Goal: Communication & Community: Answer question/provide support

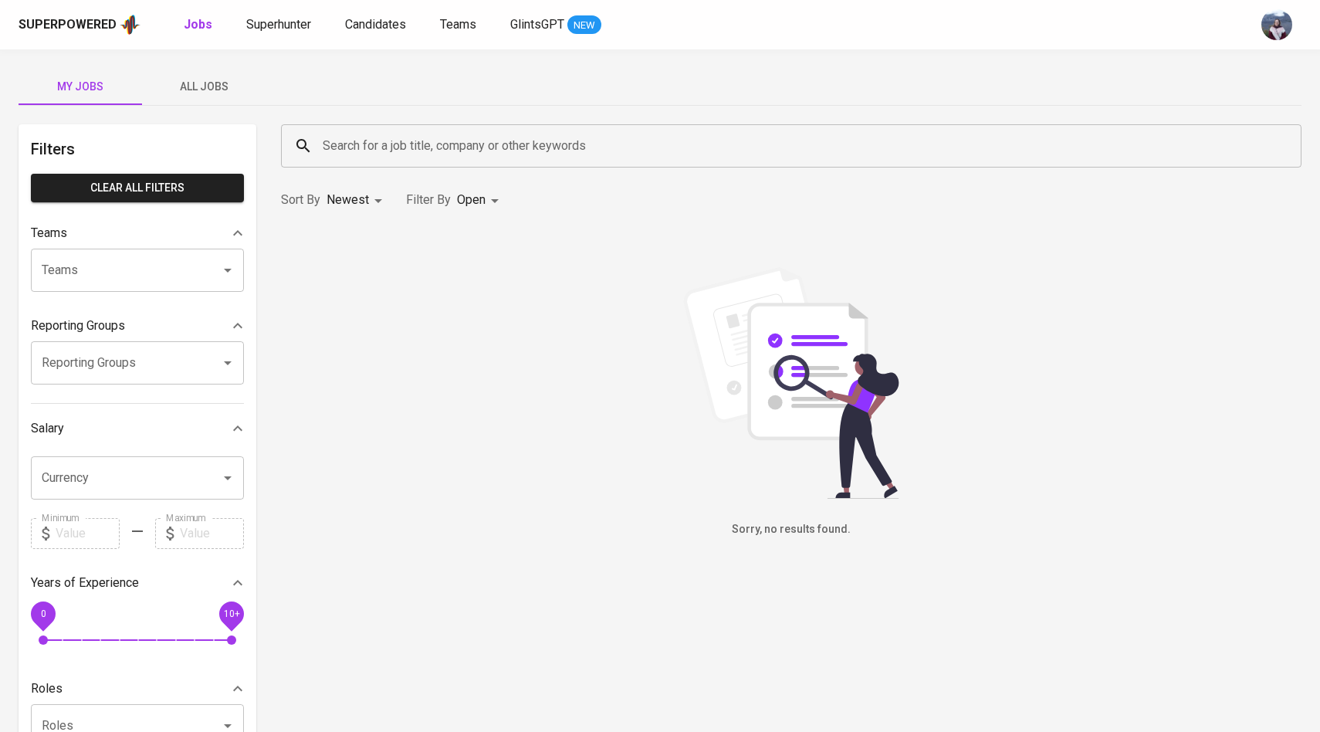
click at [225, 78] on span "All Jobs" at bounding box center [203, 86] width 105 height 19
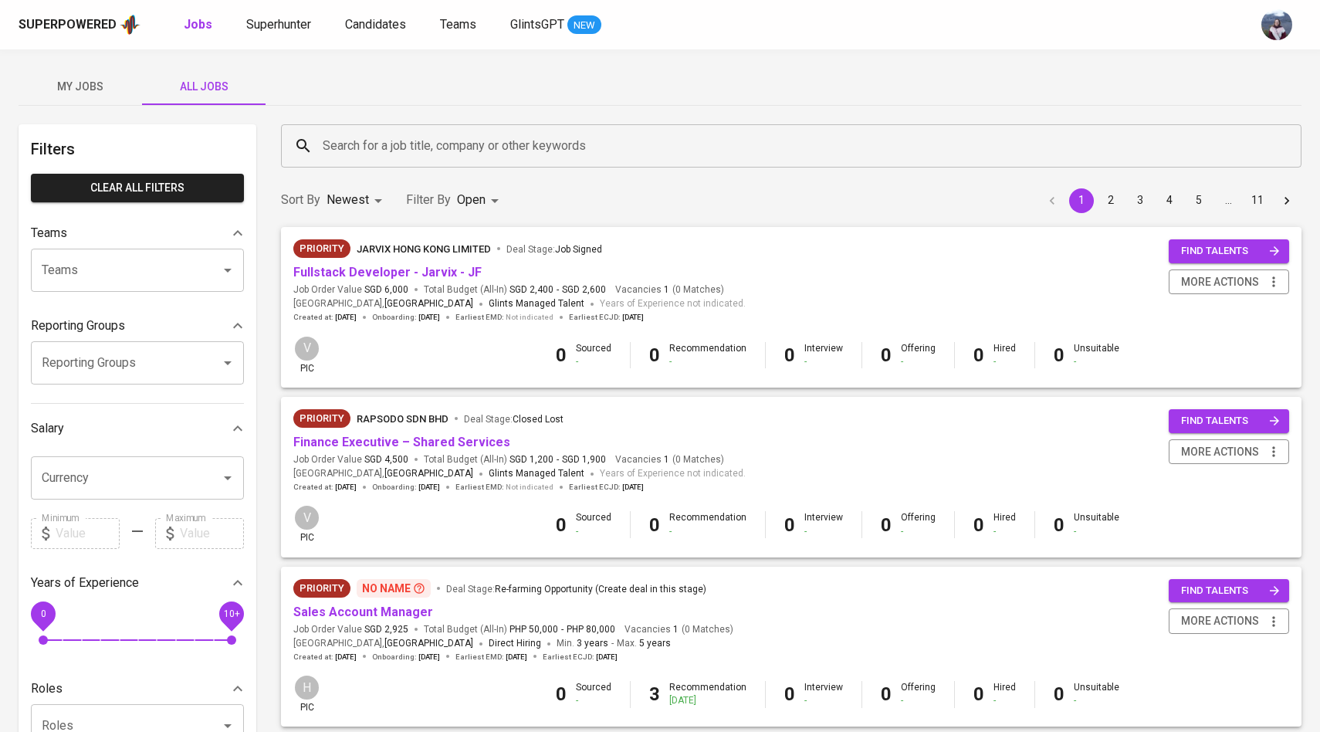
click at [370, 147] on input "Search for a job title, company or other keywords" at bounding box center [795, 145] width 952 height 29
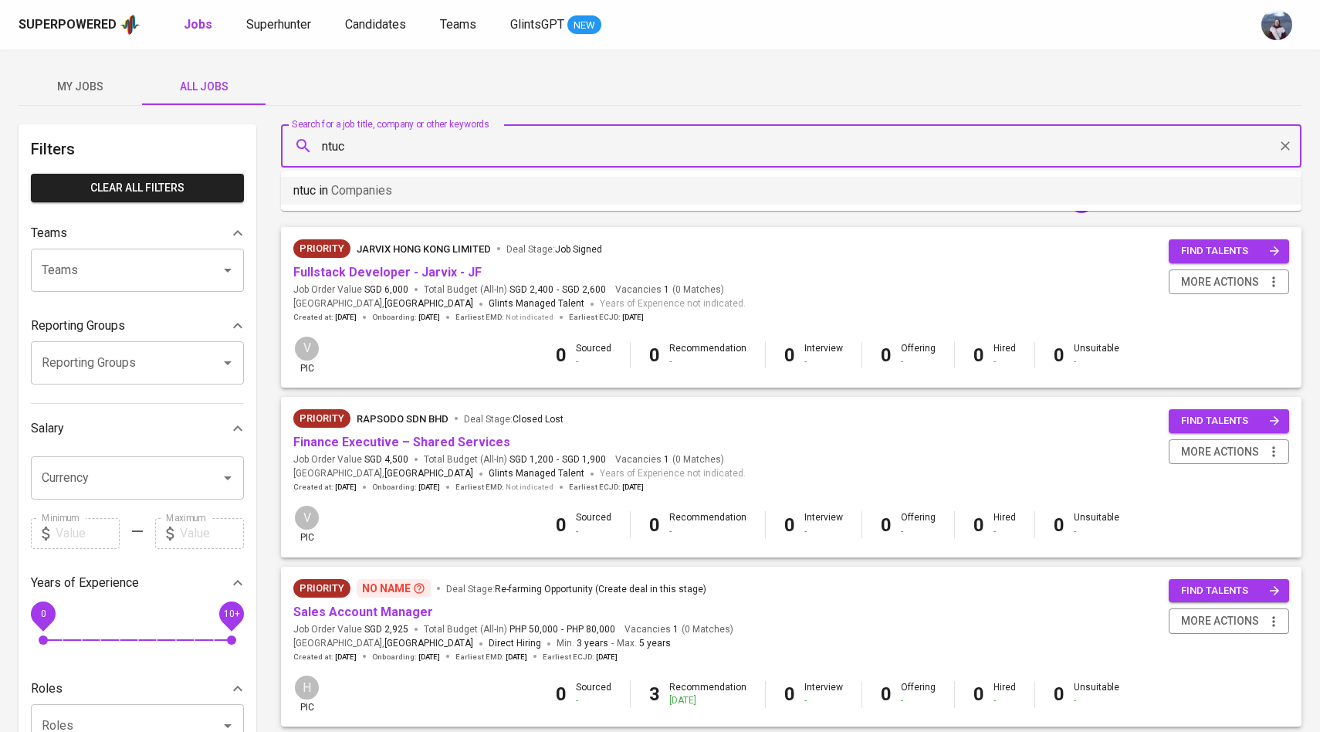
click at [386, 199] on p "ntuc in Companies" at bounding box center [342, 190] width 99 height 19
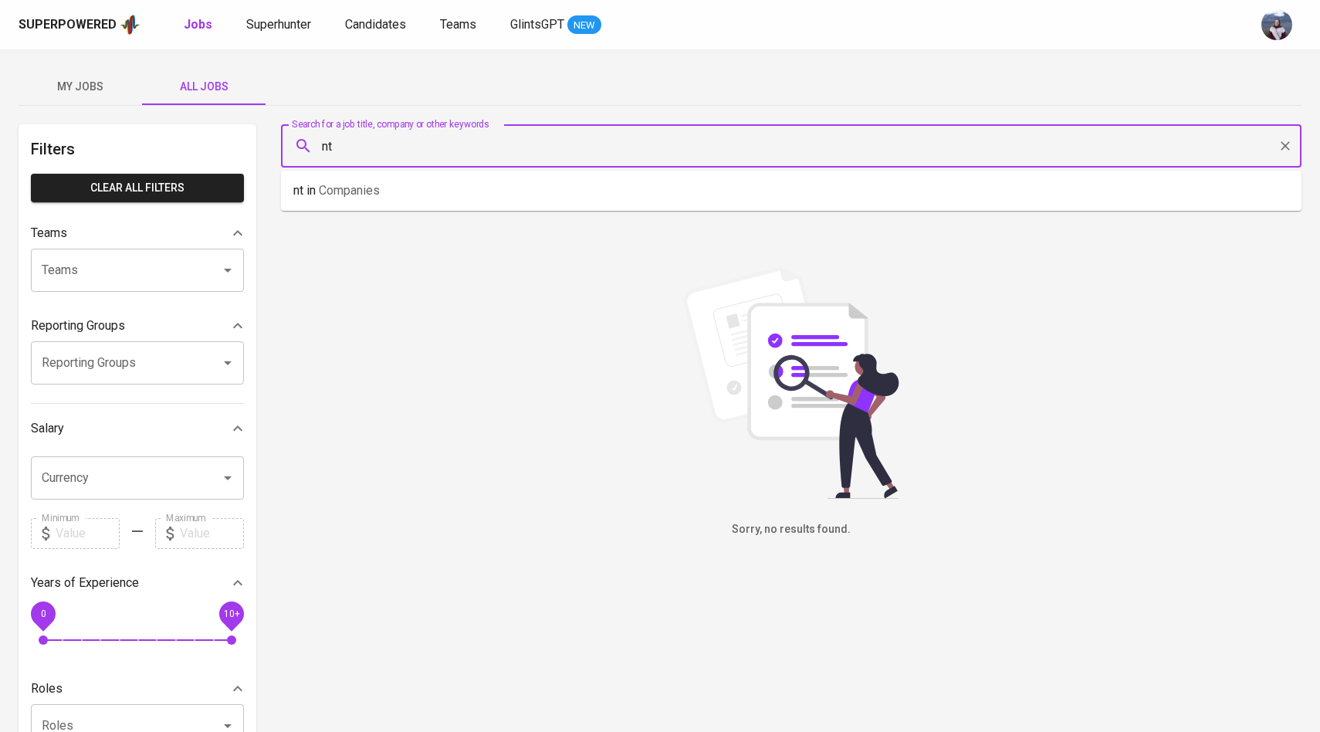
type input "n"
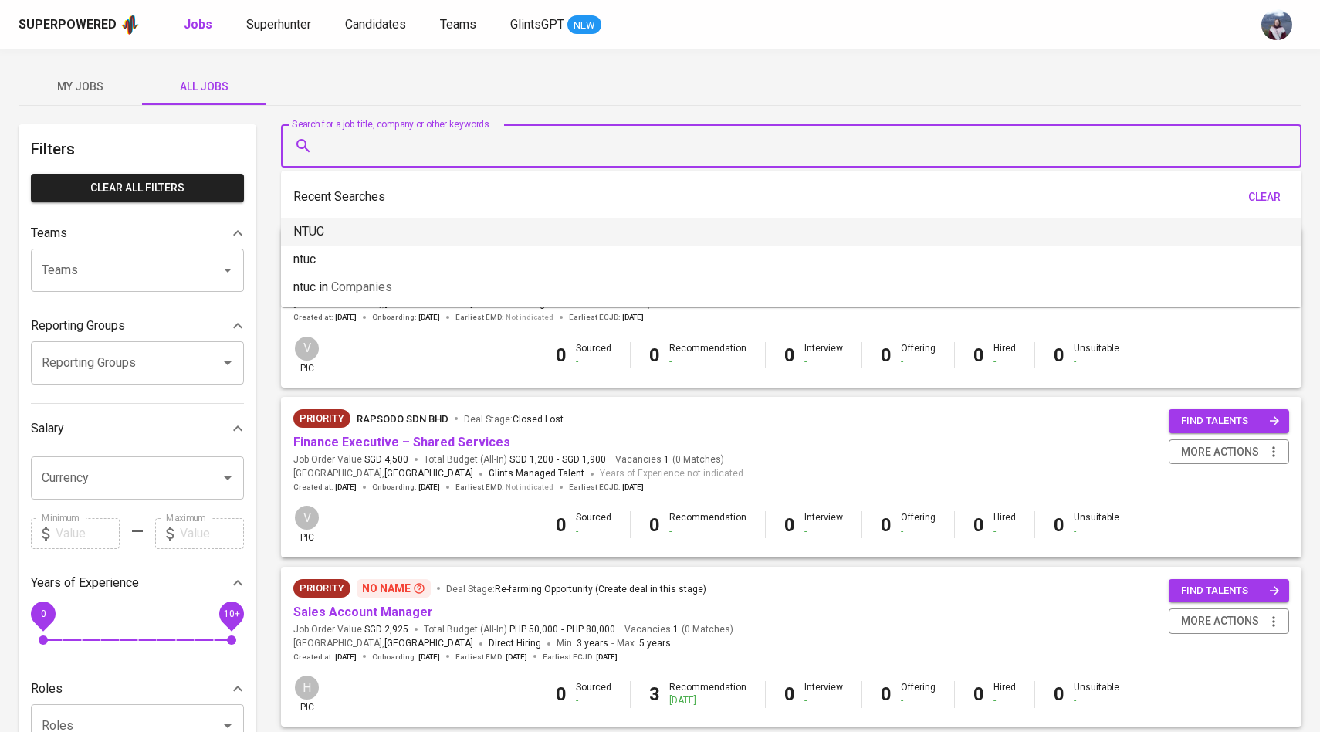
click at [385, 221] on li "NTUC" at bounding box center [791, 232] width 1020 height 28
type input "NTUC"
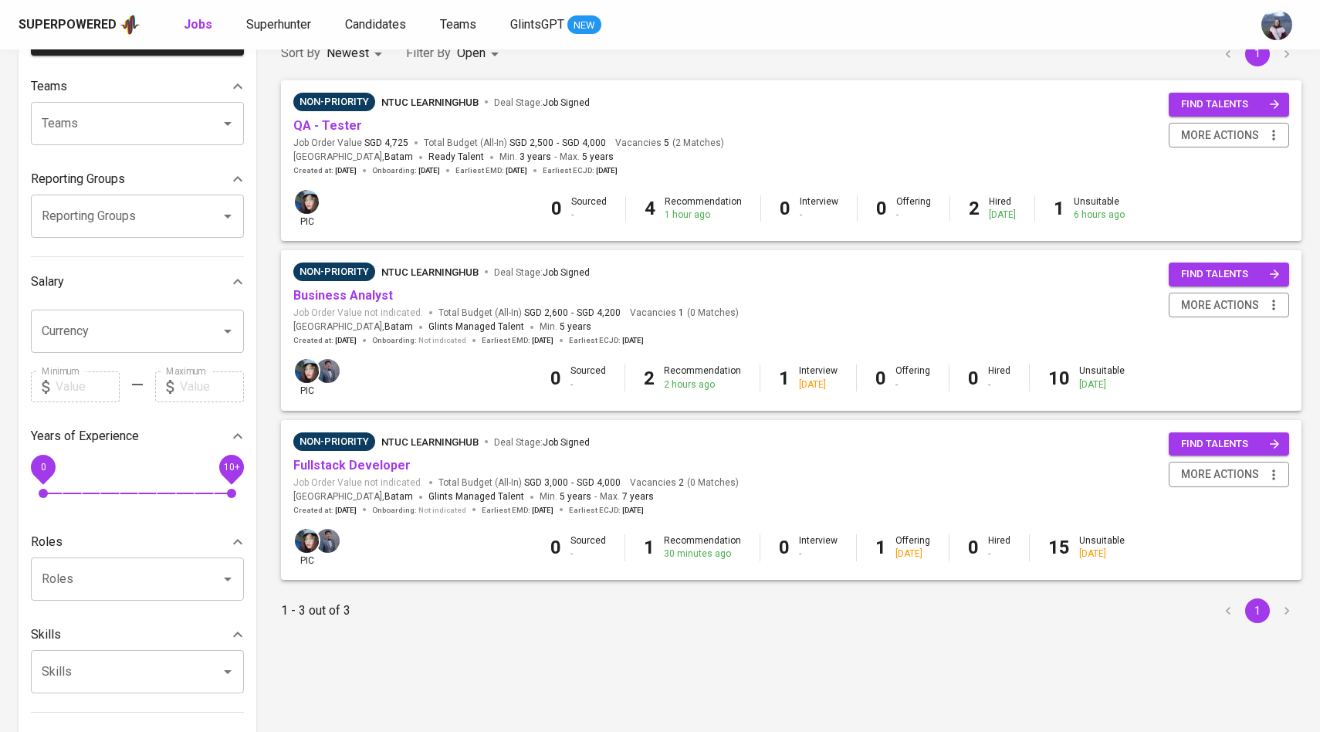
scroll to position [149, 0]
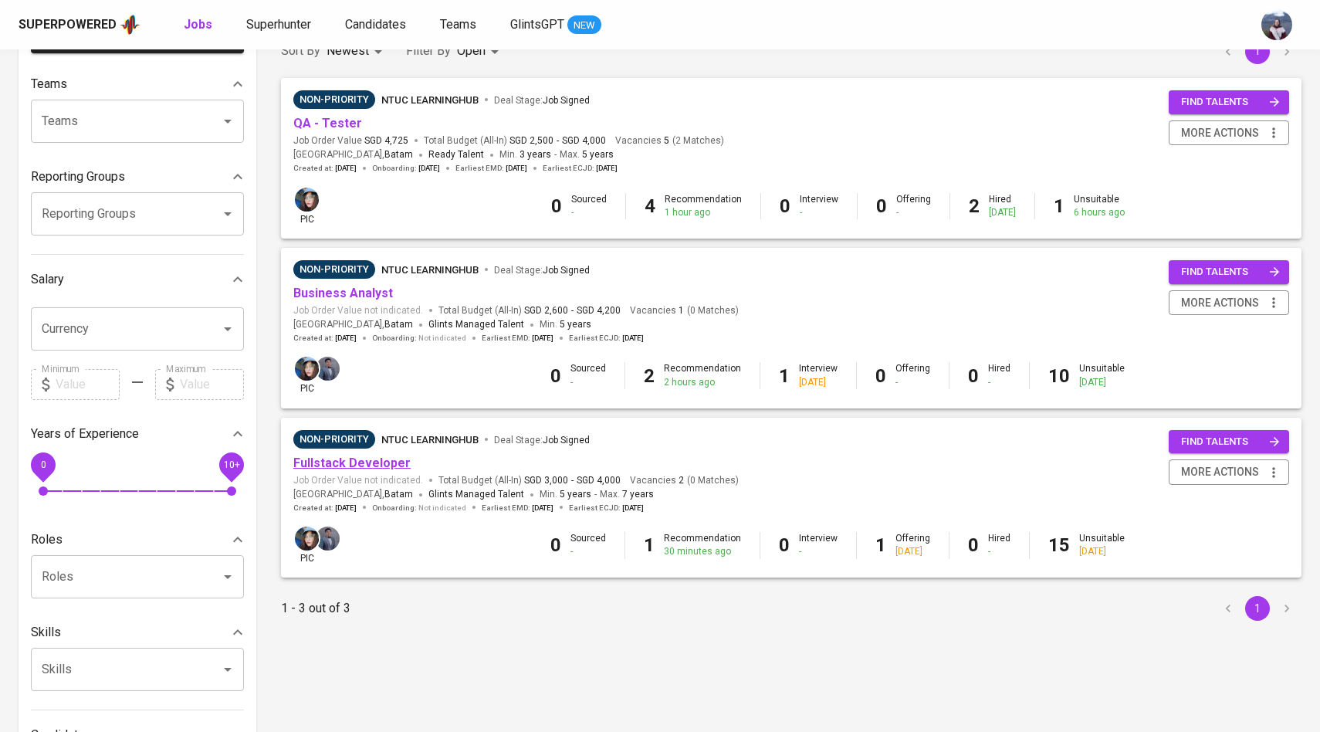
click at [359, 459] on link "Fullstack Developer" at bounding box center [351, 462] width 117 height 15
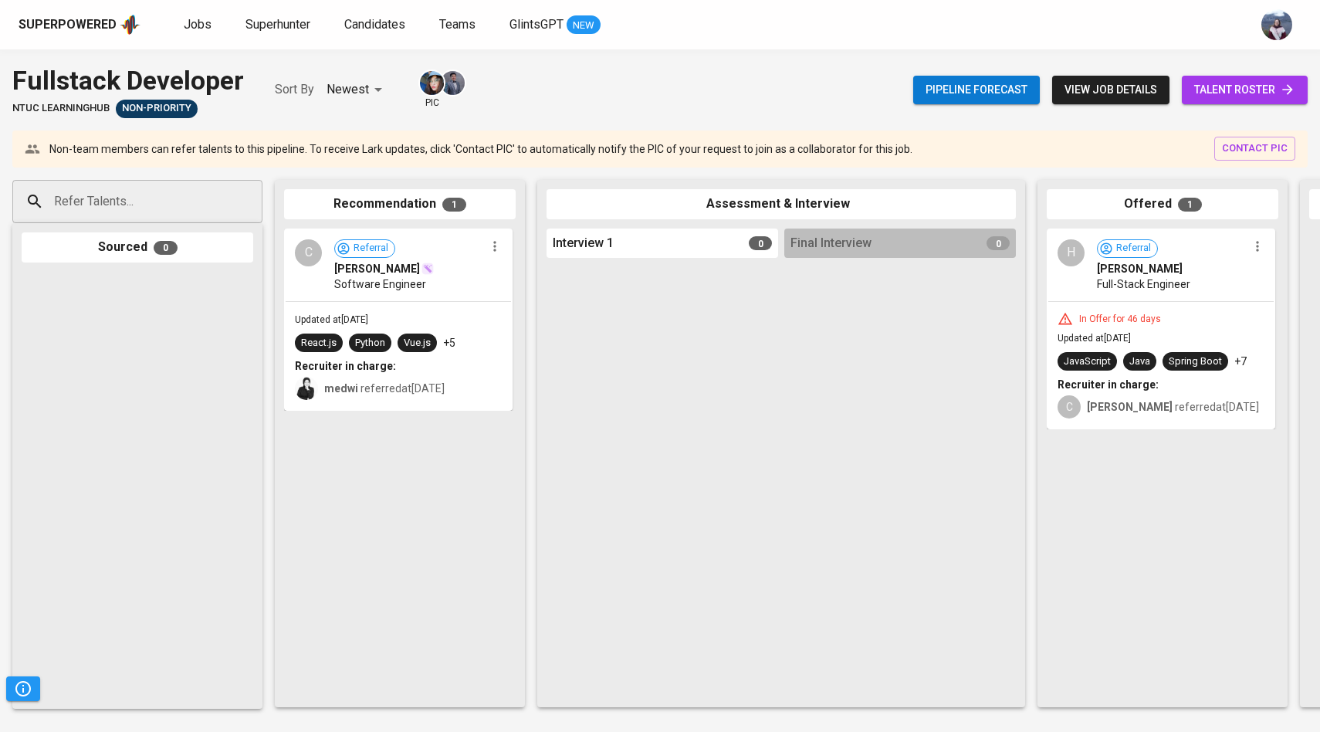
click at [1218, 92] on span "talent roster" at bounding box center [1244, 89] width 101 height 19
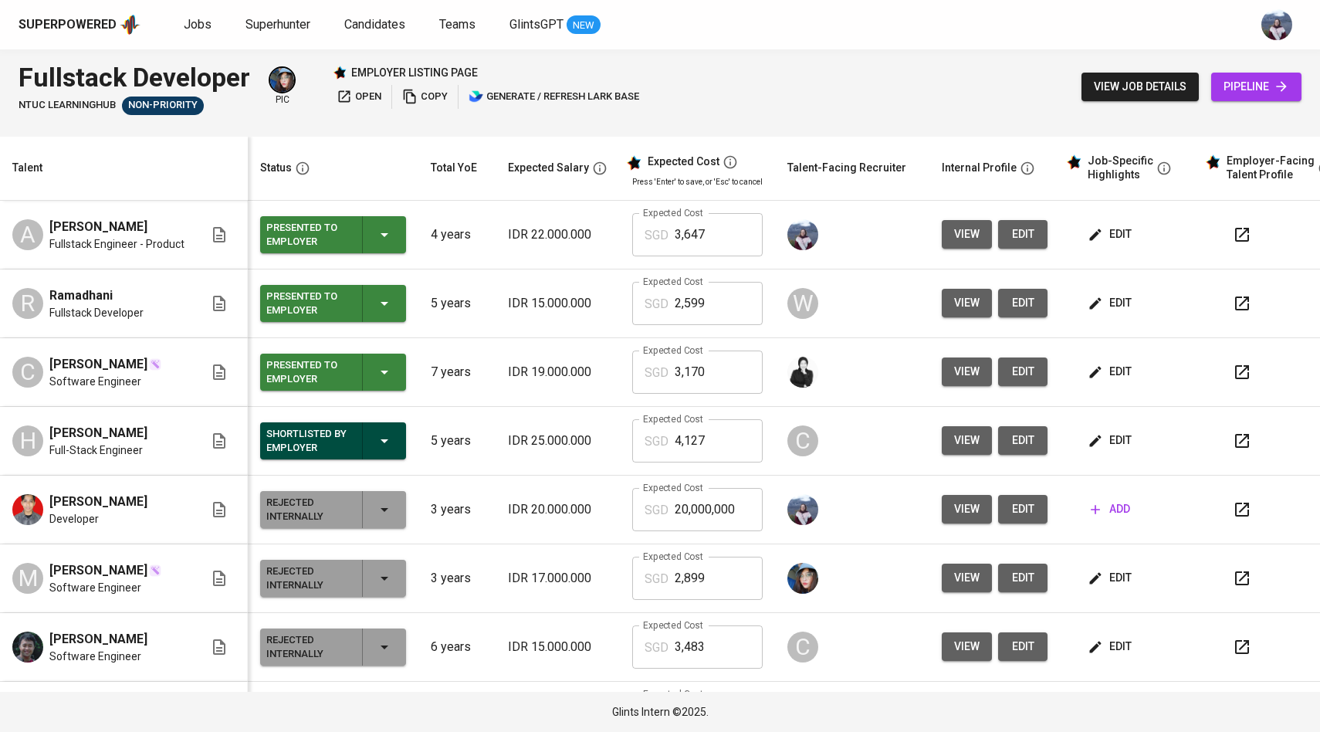
click at [954, 238] on span "view" at bounding box center [966, 234] width 25 height 19
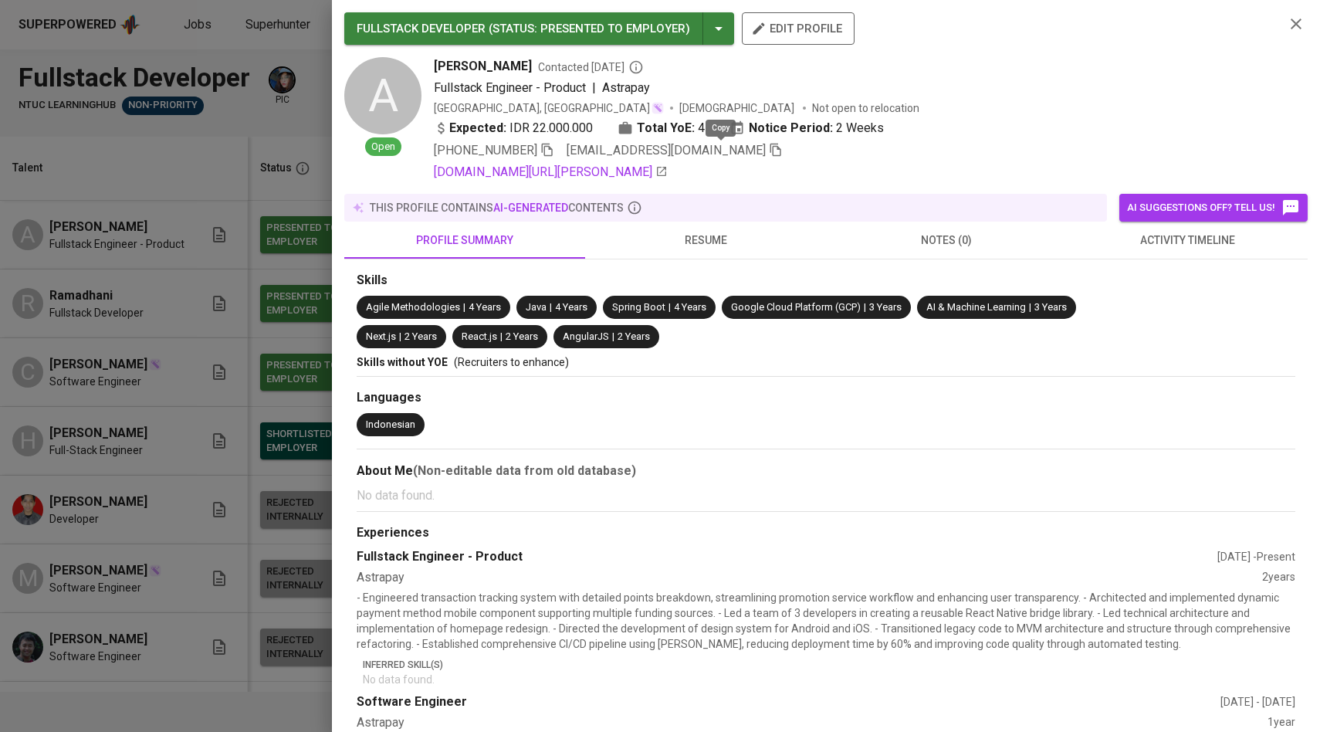
click at [769, 152] on icon "button" at bounding box center [776, 150] width 14 height 14
click at [245, 291] on div at bounding box center [660, 366] width 1320 height 732
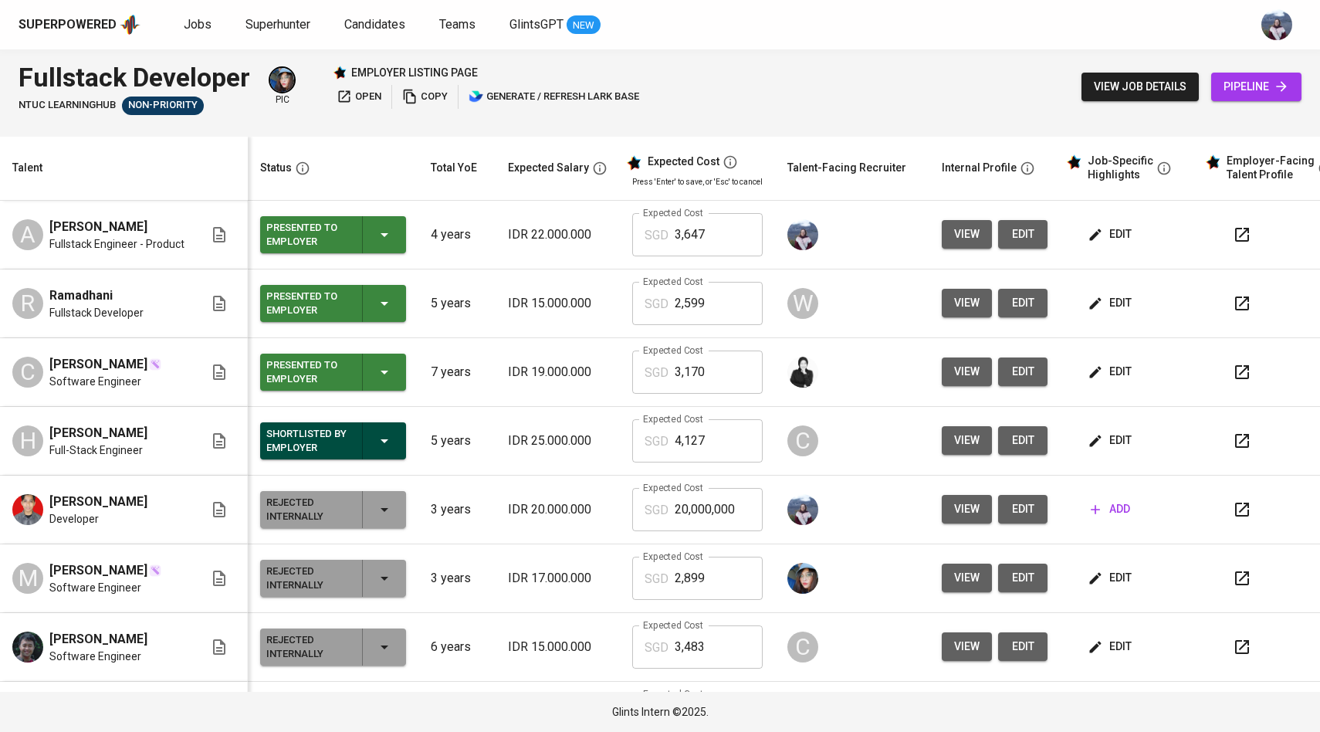
click at [1101, 231] on span "edit" at bounding box center [1110, 234] width 41 height 19
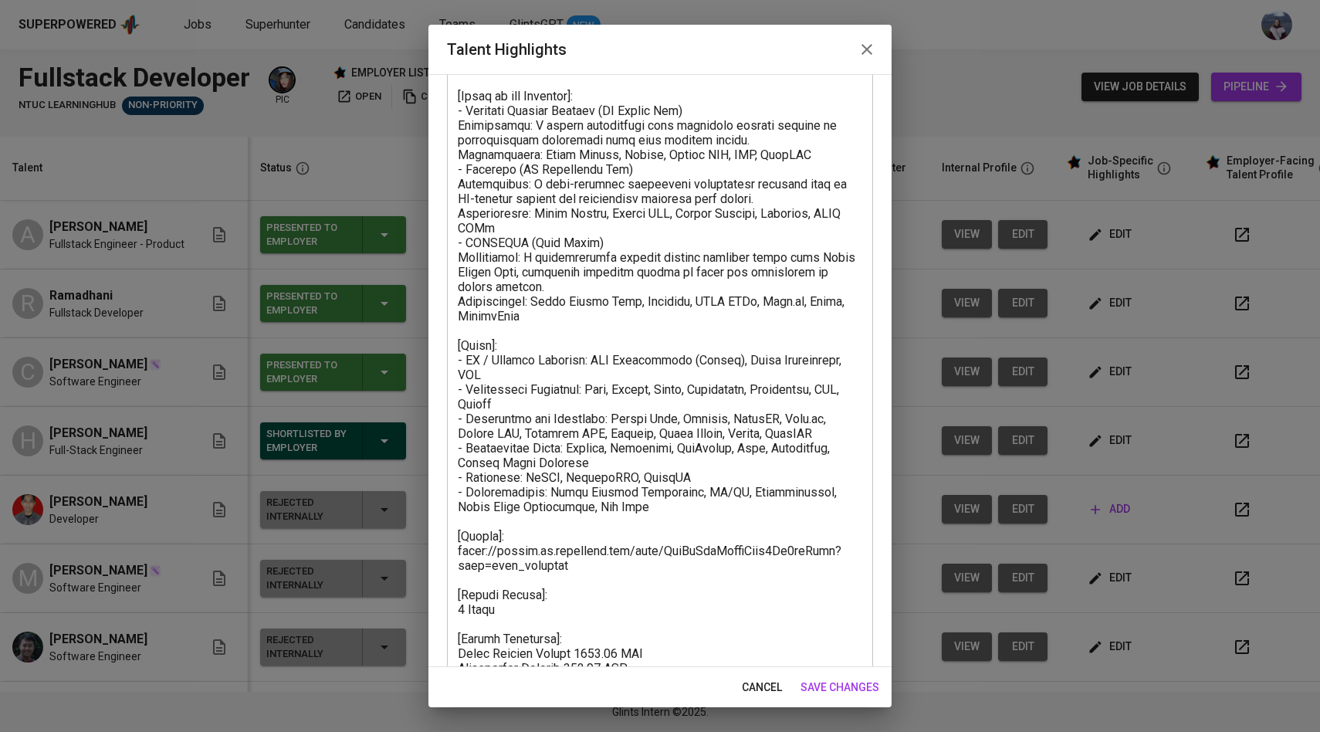
scroll to position [248, 0]
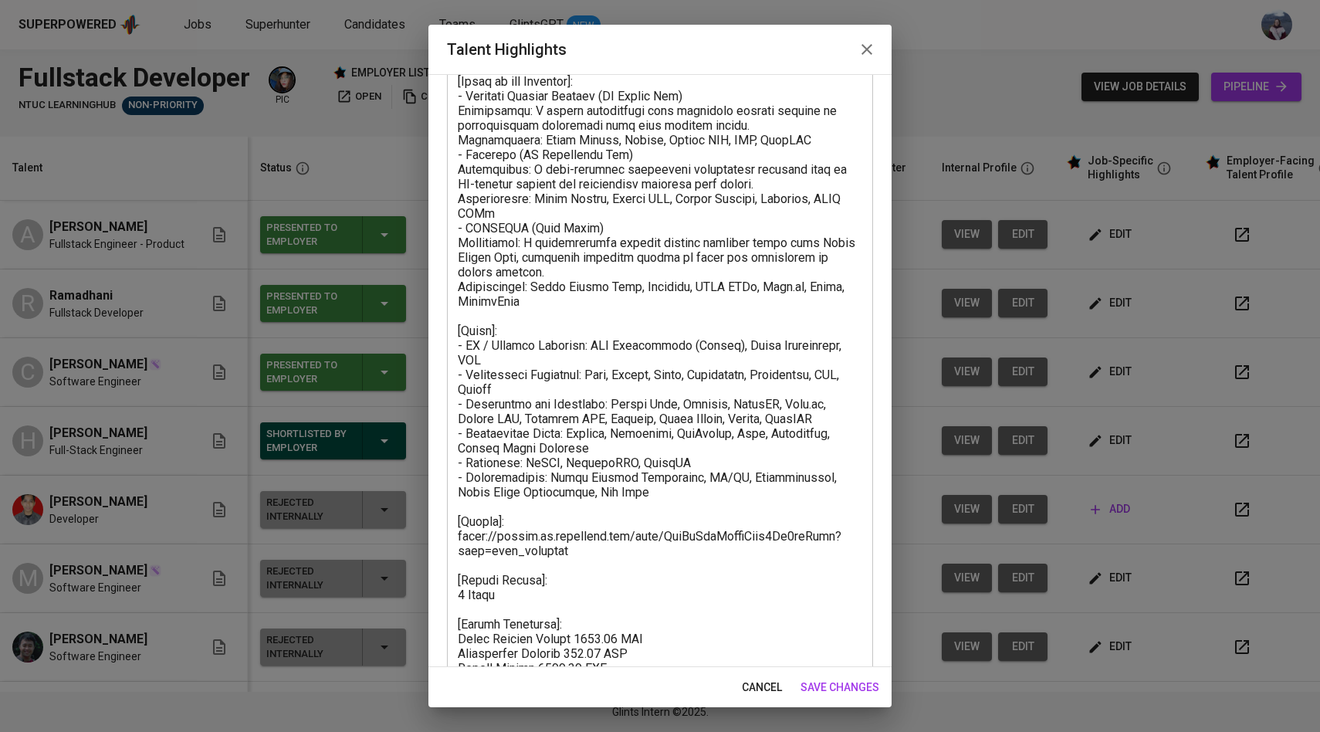
click at [833, 680] on span "save changes" at bounding box center [839, 687] width 79 height 19
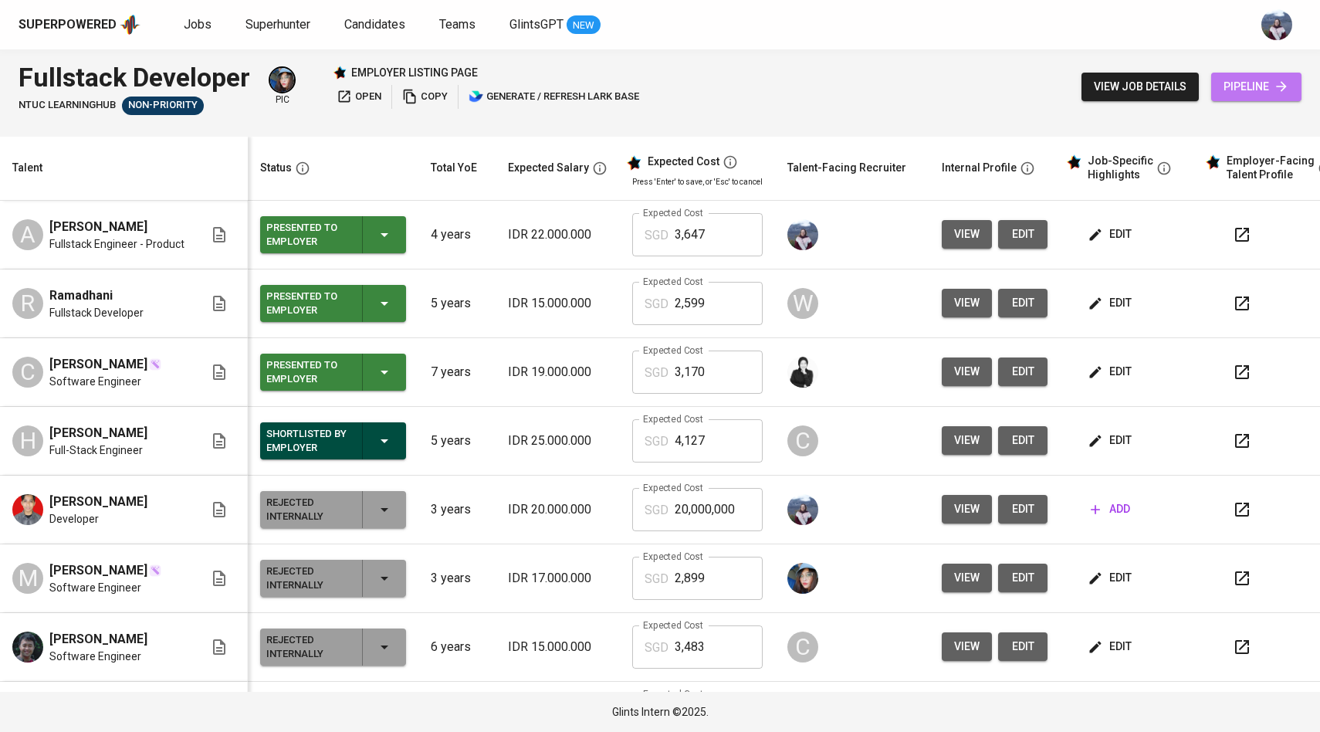
click at [1214, 85] on link "pipeline" at bounding box center [1256, 87] width 90 height 29
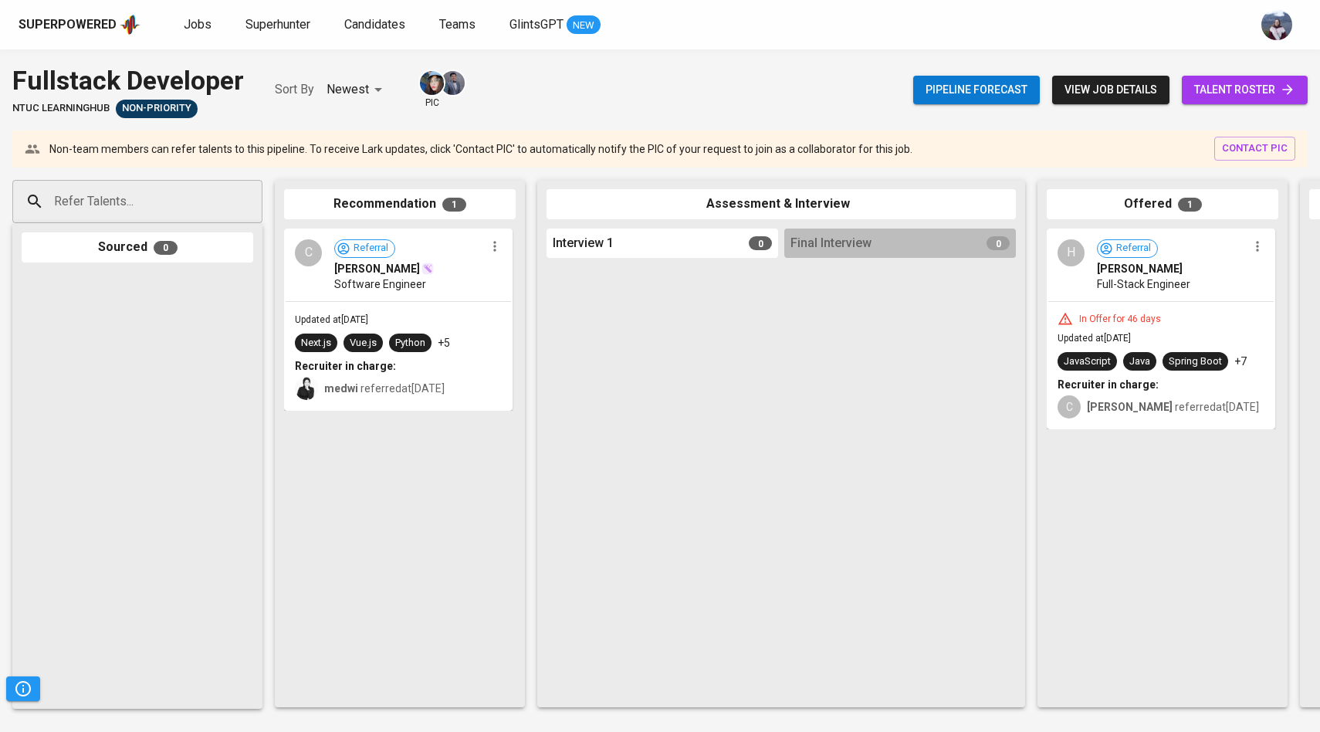
click at [249, 207] on div at bounding box center [245, 202] width 22 height 22
paste input "[EMAIL_ADDRESS][DOMAIN_NAME]"
type input "[EMAIL_ADDRESS][DOMAIN_NAME]"
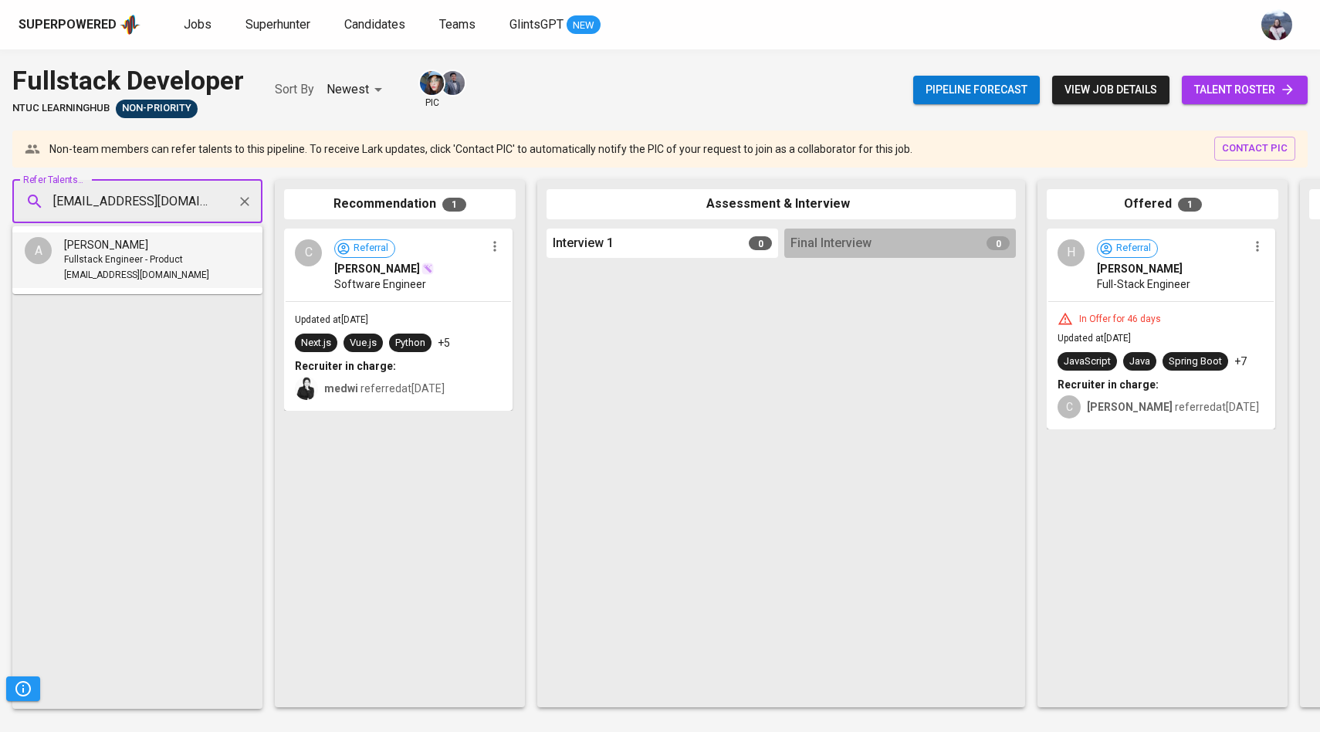
click at [145, 252] on span "Fullstack Engineer - Product" at bounding box center [123, 259] width 119 height 15
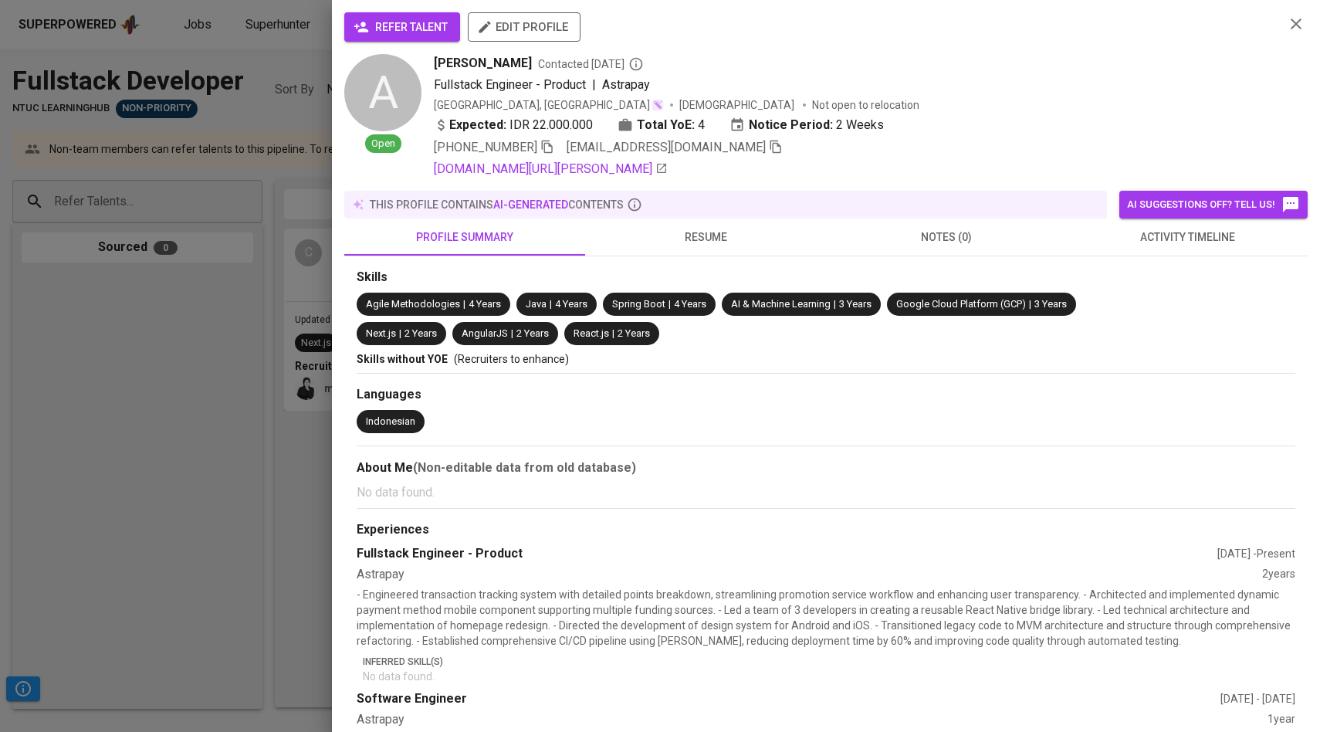
click at [430, 18] on span "refer talent" at bounding box center [402, 27] width 91 height 19
